Goal: Transaction & Acquisition: Subscribe to service/newsletter

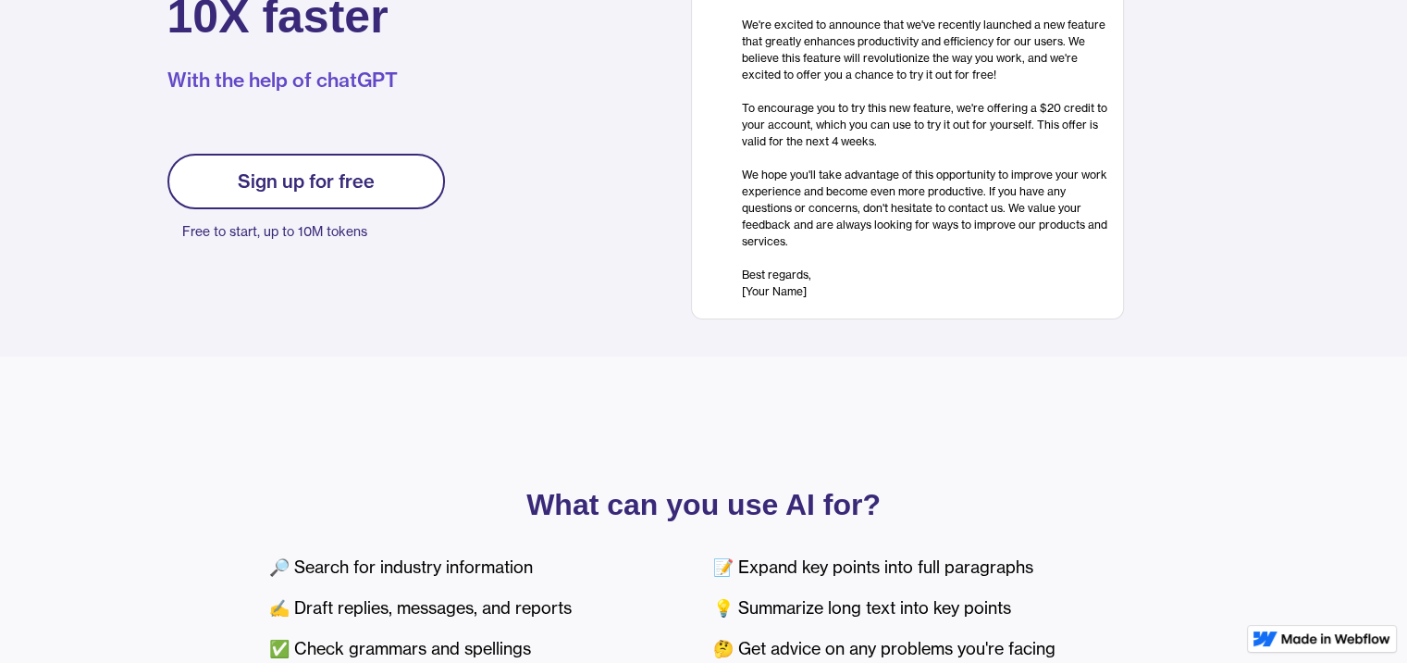
scroll to position [296, 0]
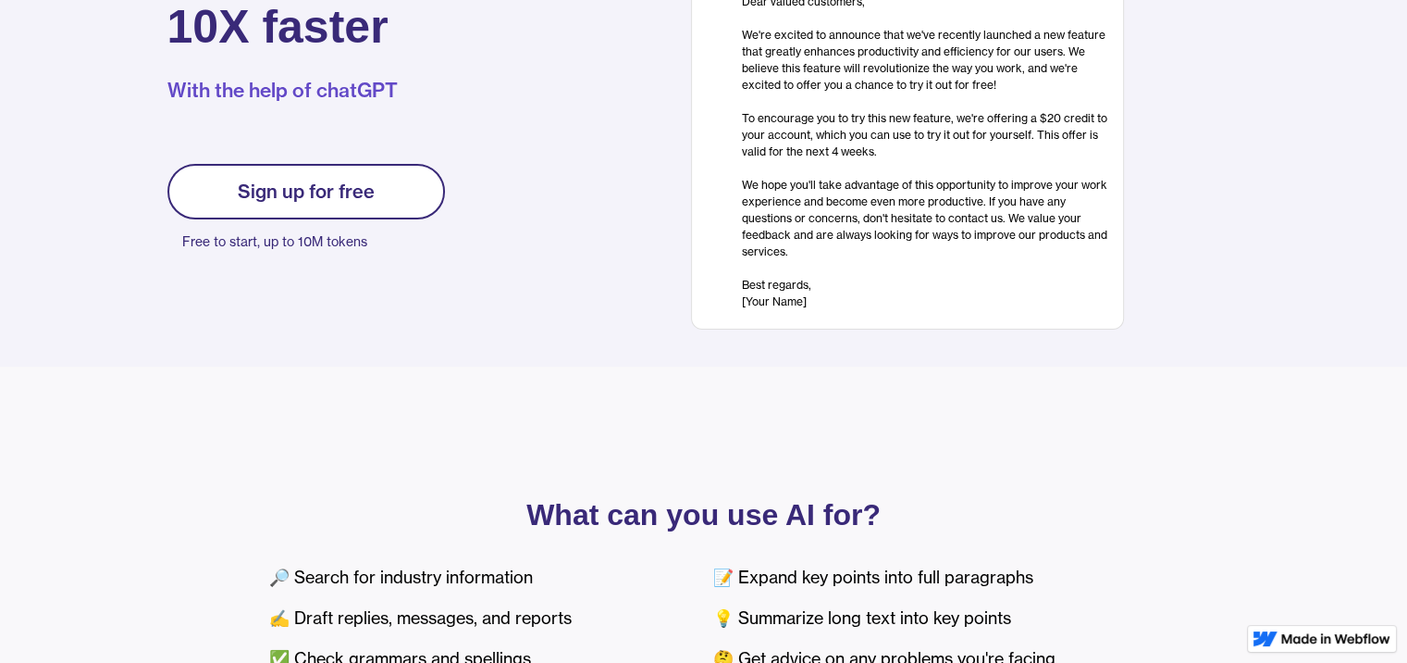
click at [385, 204] on link "Sign up for free" at bounding box center [306, 192] width 278 height 56
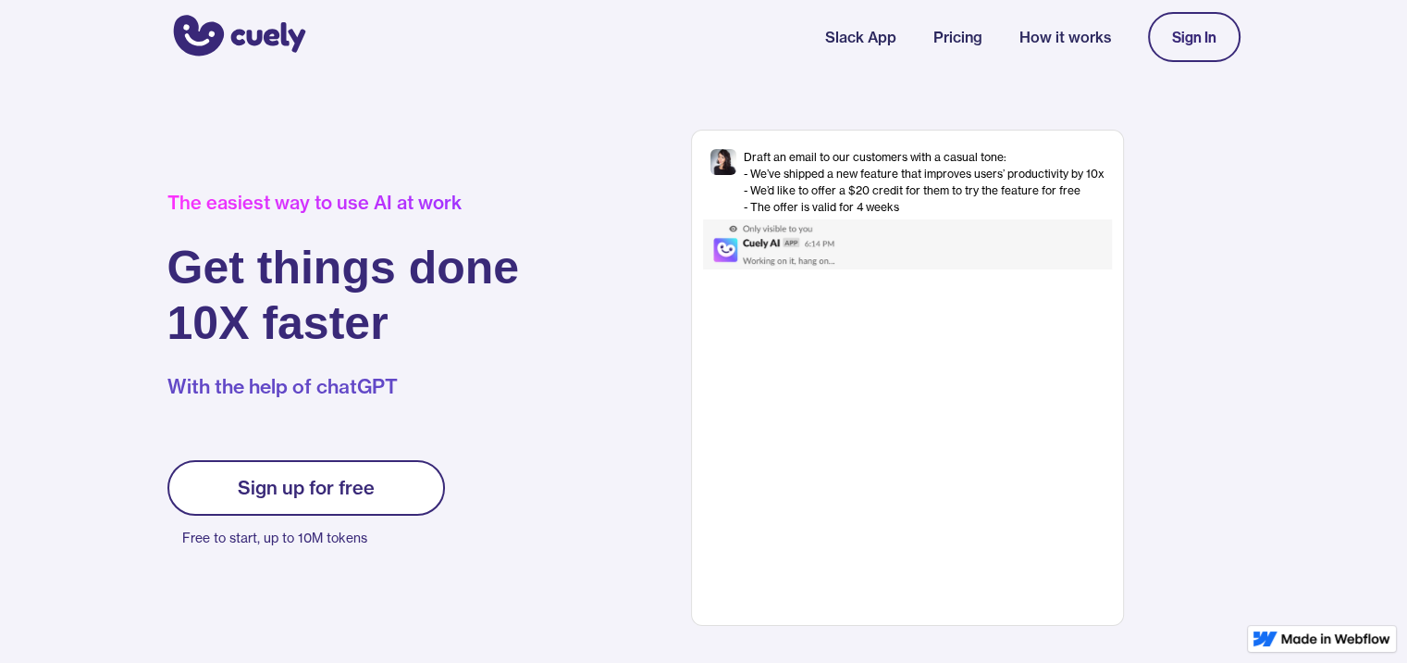
click at [856, 34] on link "Slack App" at bounding box center [860, 37] width 71 height 22
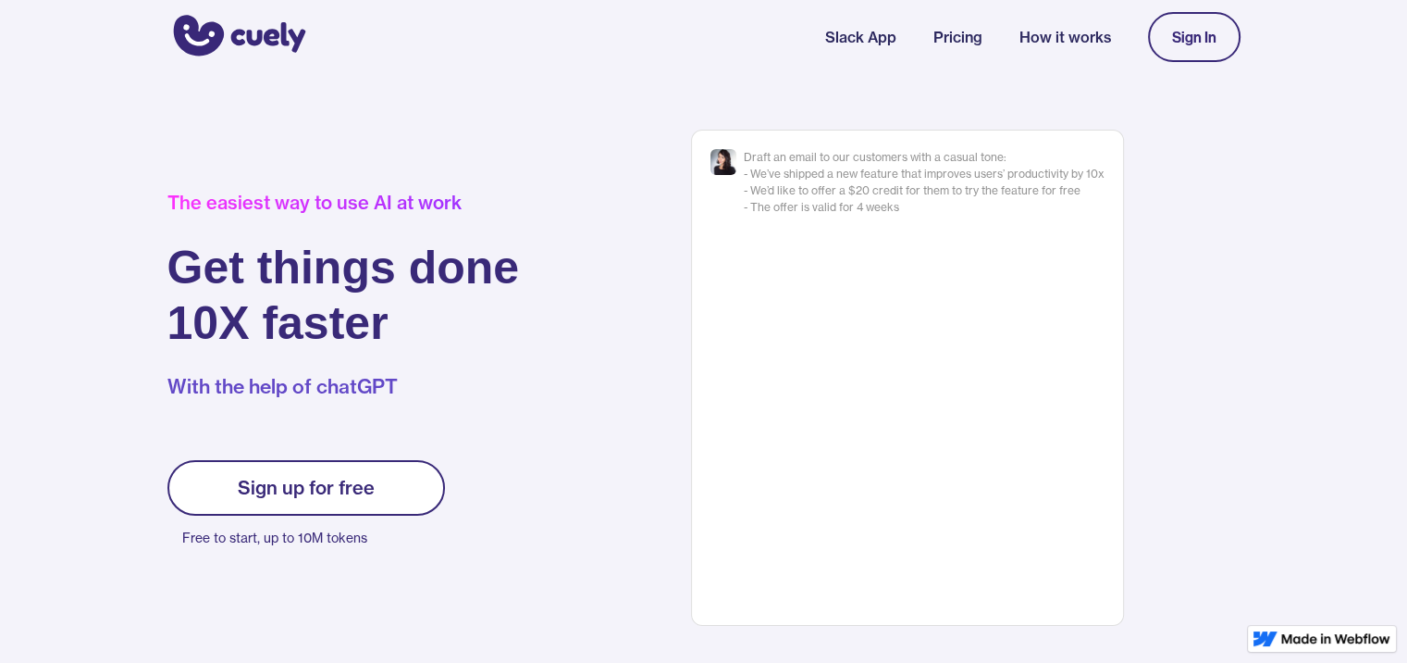
click at [961, 41] on link "Pricing" at bounding box center [958, 37] width 49 height 22
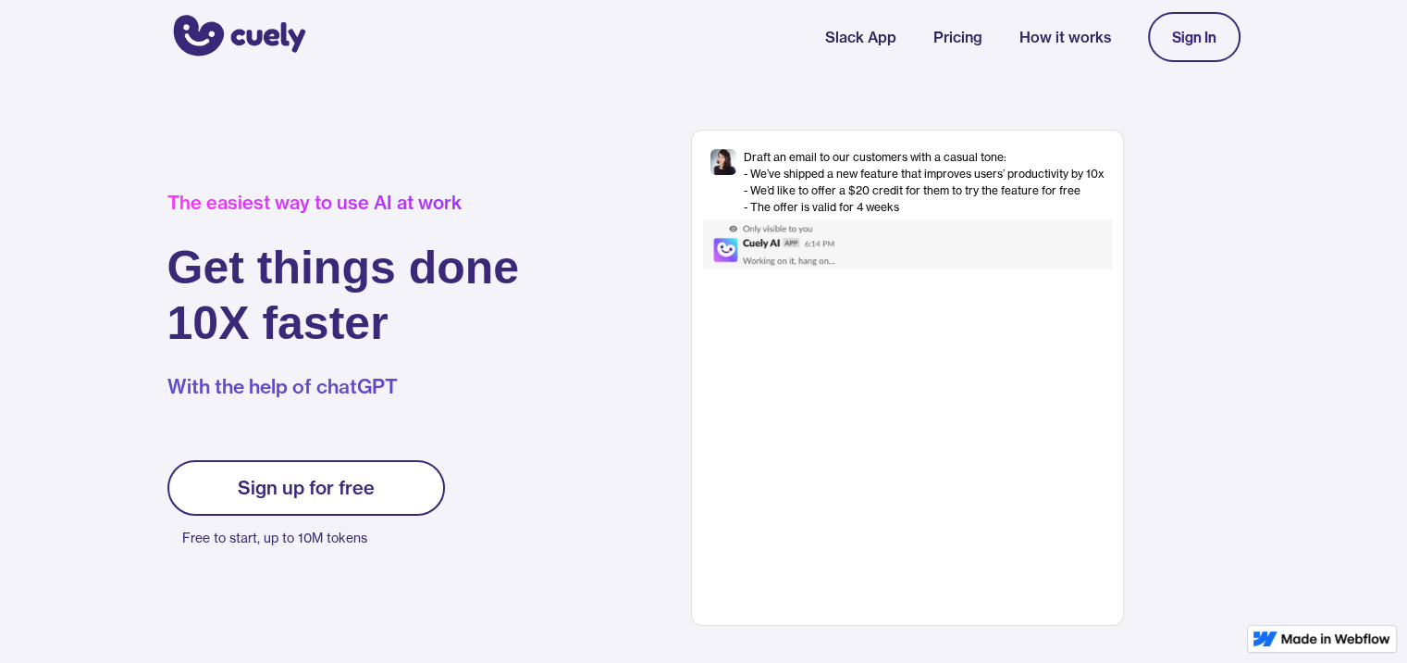
click at [389, 485] on link "Sign up for free" at bounding box center [306, 488] width 278 height 56
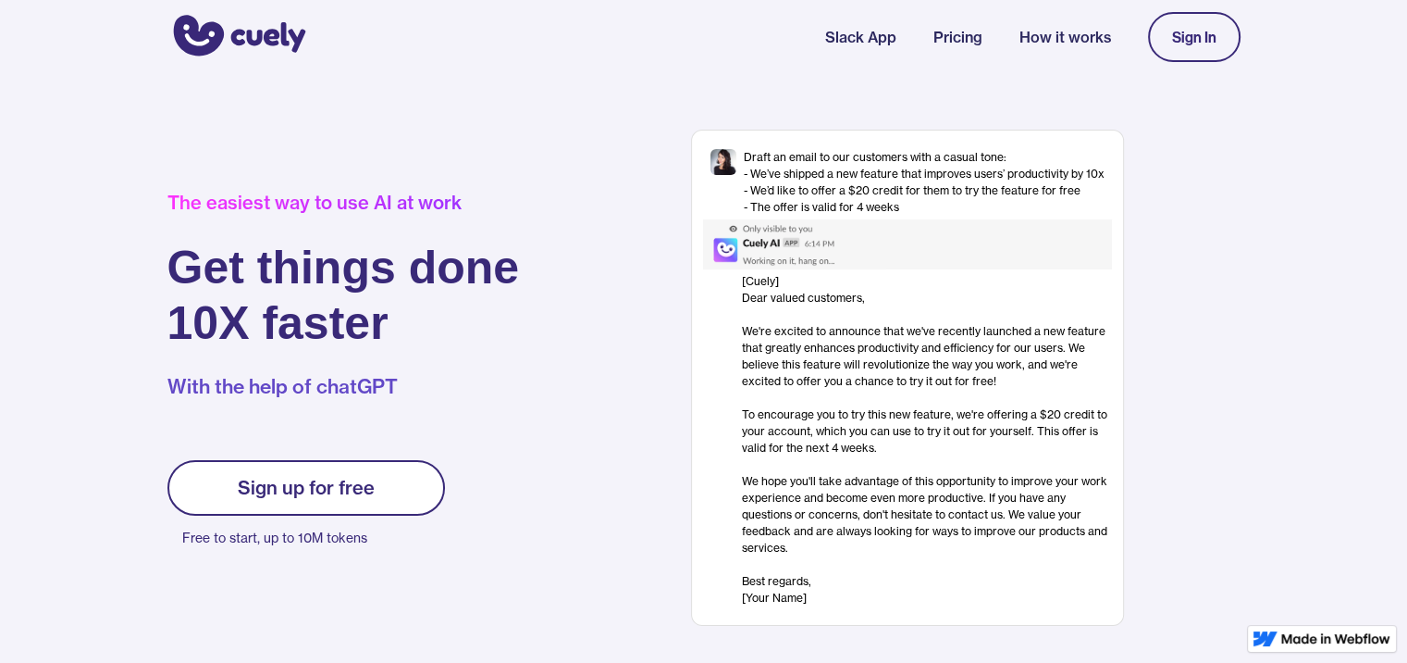
click at [1215, 43] on div "Sign In" at bounding box center [1194, 37] width 44 height 17
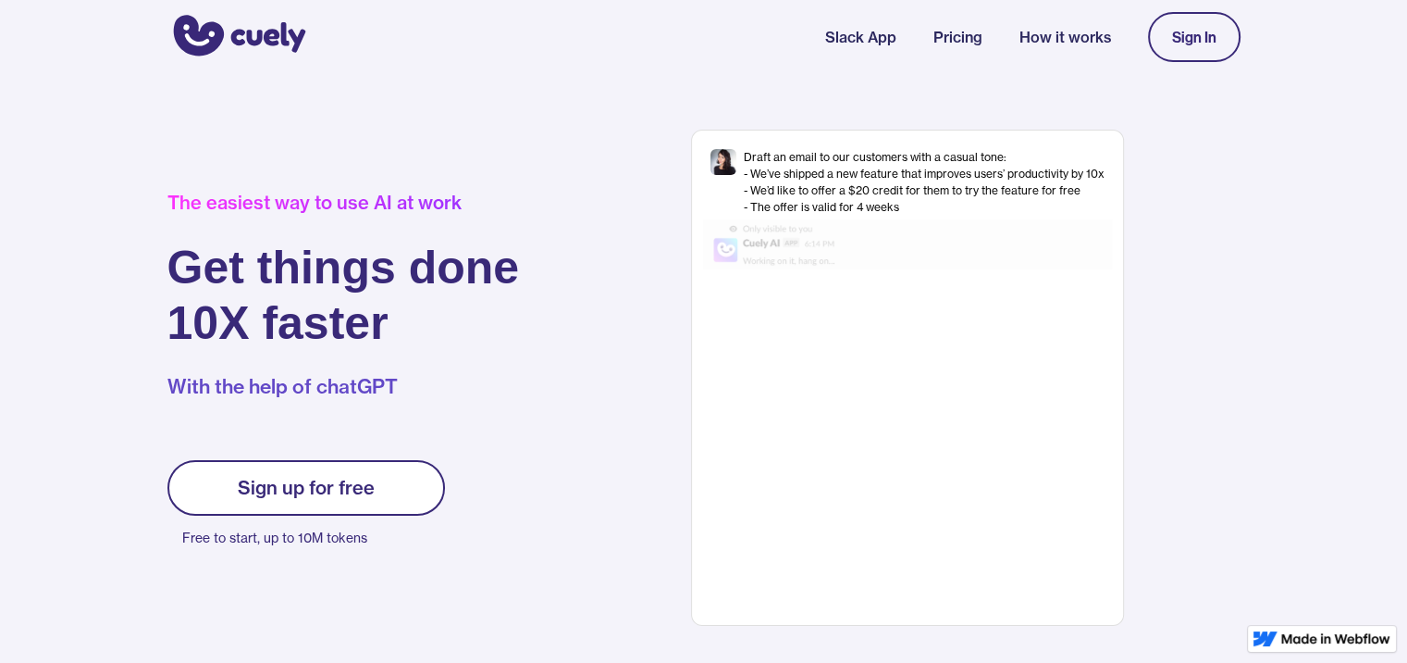
click at [357, 502] on link "Sign up for free" at bounding box center [306, 488] width 278 height 56
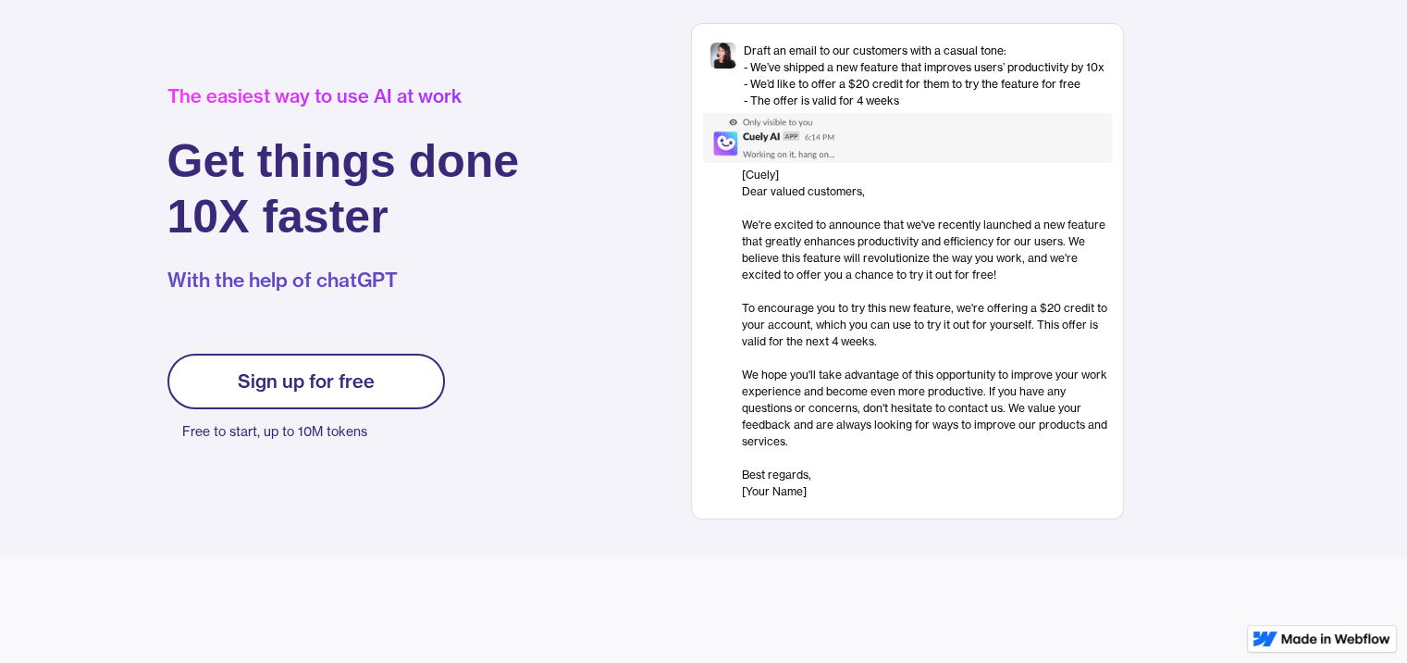
scroll to position [107, 0]
click at [790, 489] on div "[Cuely] Dear valued customers, ‍ We're excited to announce that we've recently …" at bounding box center [927, 332] width 370 height 333
click at [898, 511] on div "Draft an email to our customers with a casual tone: - We’ve shipped a new featu…" at bounding box center [907, 270] width 433 height 496
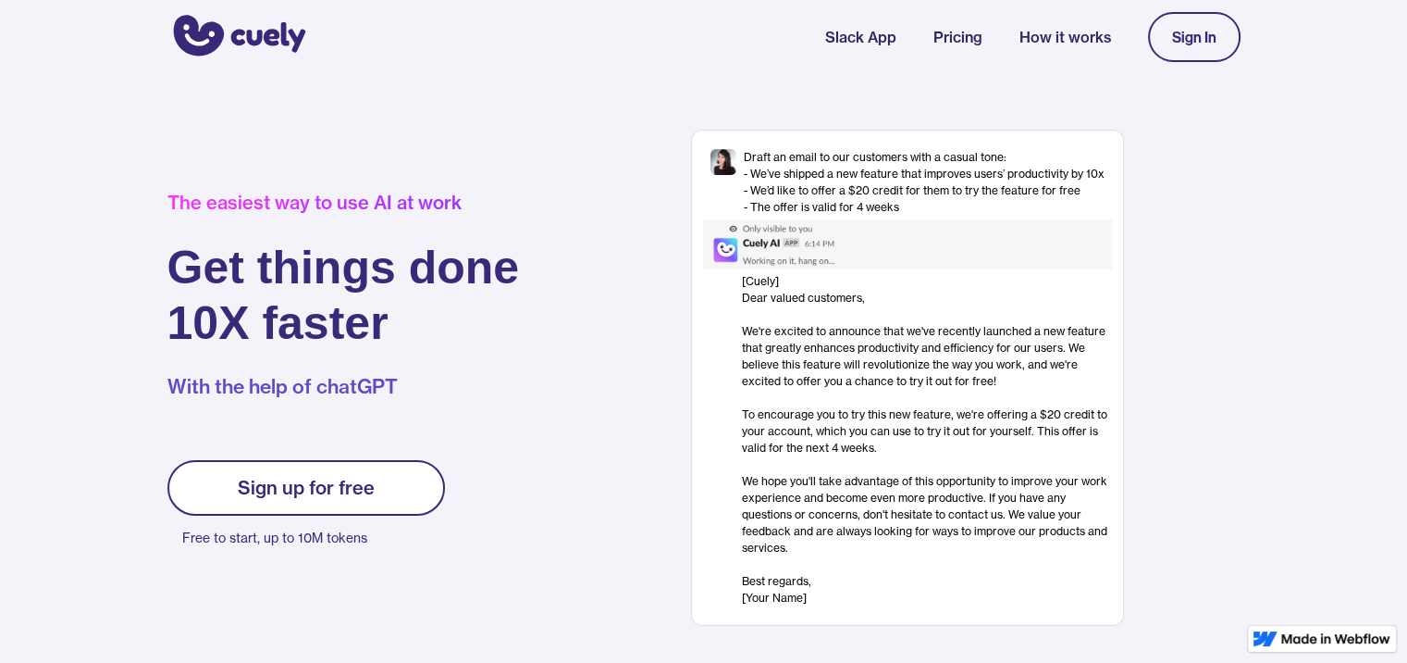
click at [1166, 52] on link "Sign In" at bounding box center [1194, 37] width 93 height 50
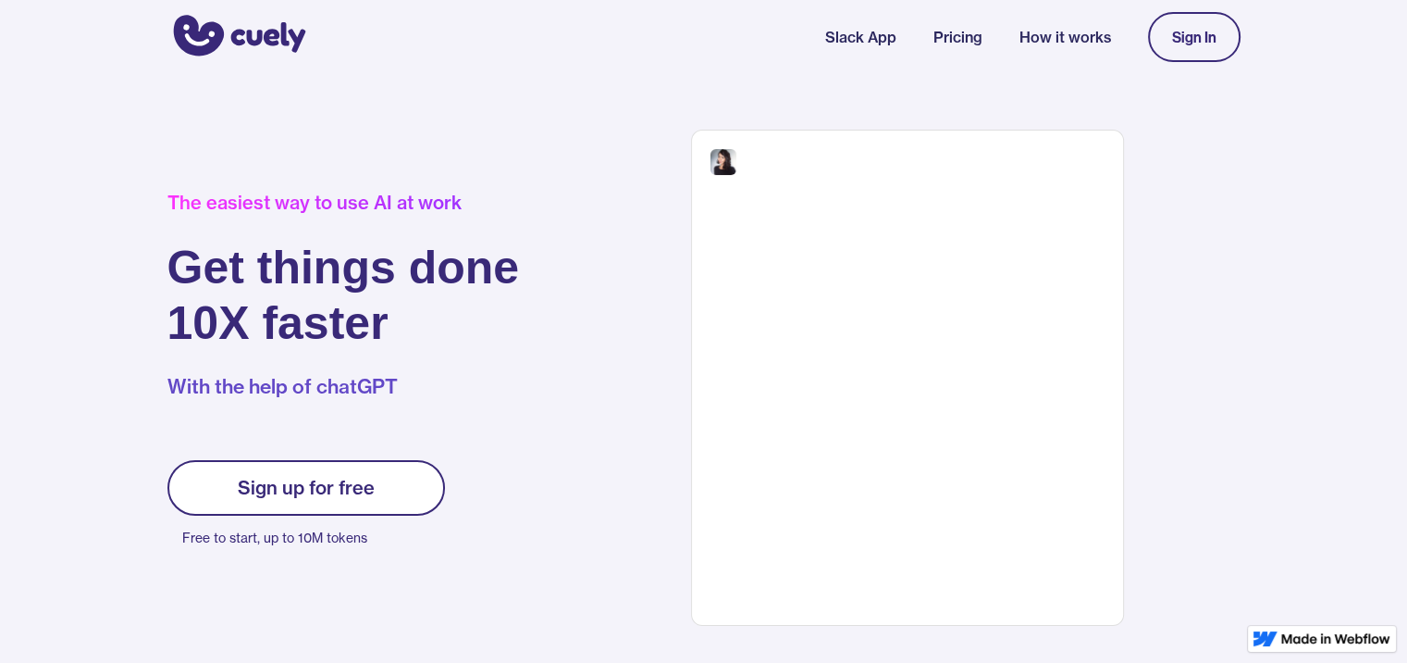
click at [301, 507] on link "Sign up for free" at bounding box center [306, 488] width 278 height 56
